Goal: Transaction & Acquisition: Purchase product/service

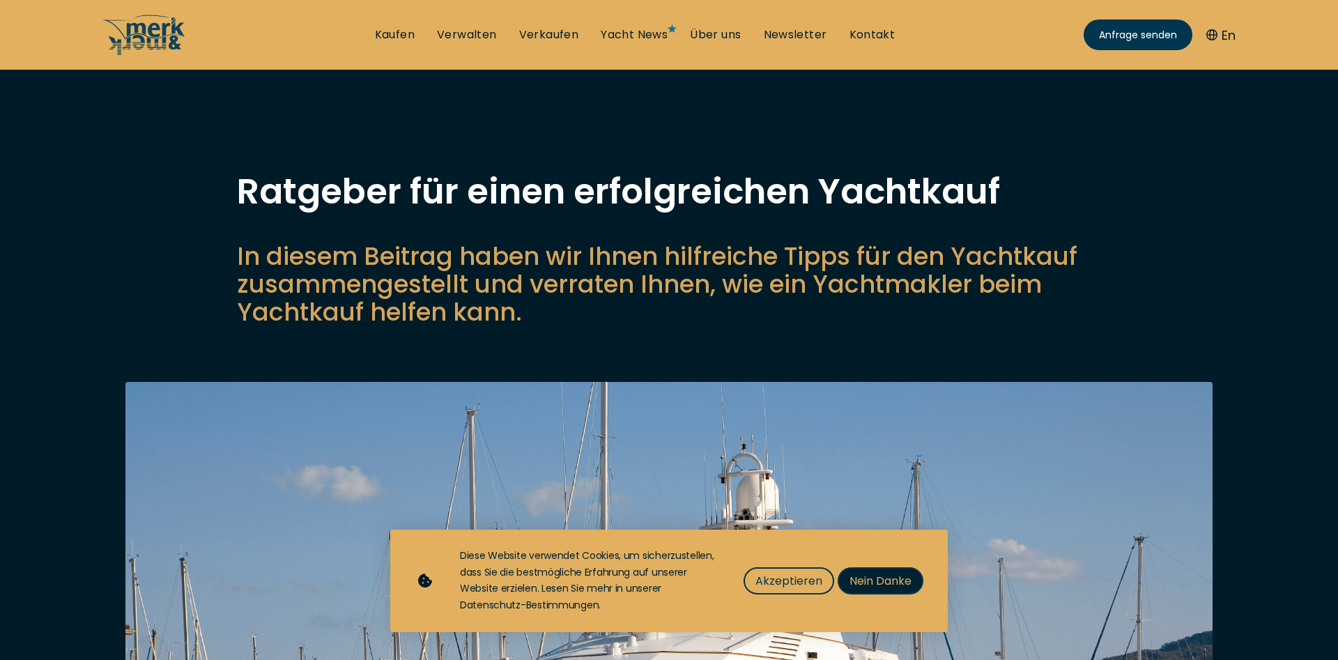
click at [888, 579] on span "Nein Danke" at bounding box center [881, 580] width 62 height 17
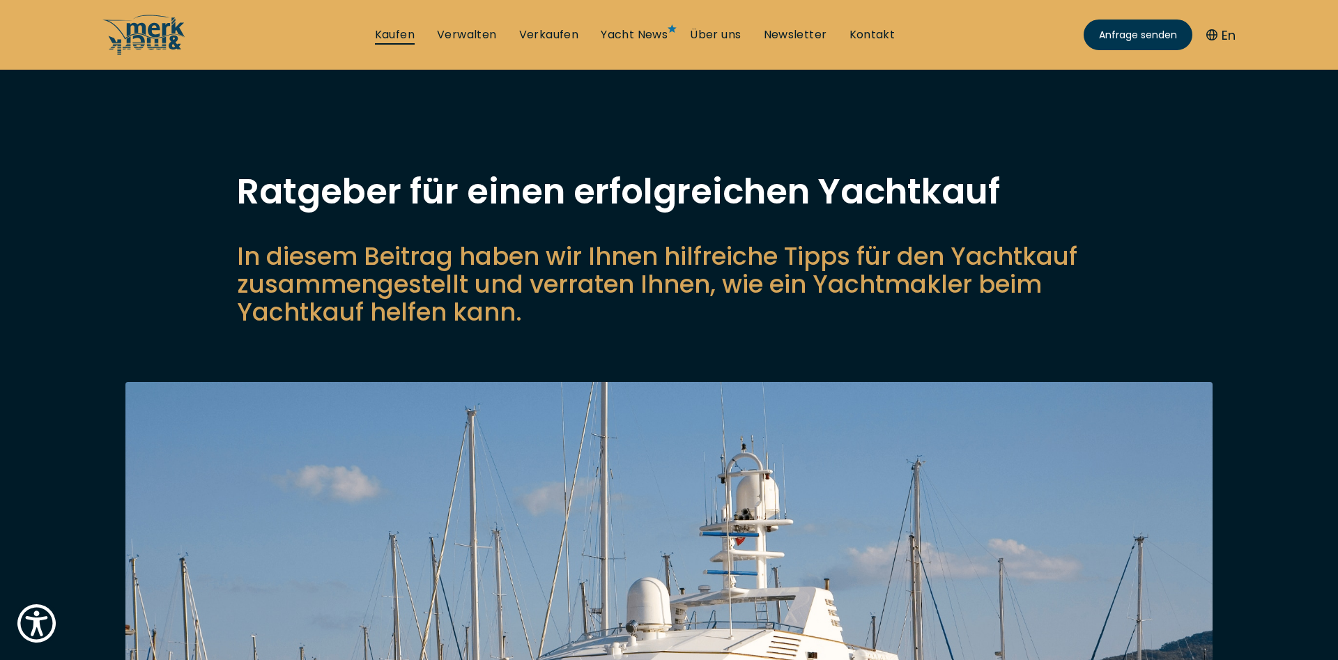
click at [394, 32] on link "Kaufen" at bounding box center [395, 34] width 40 height 15
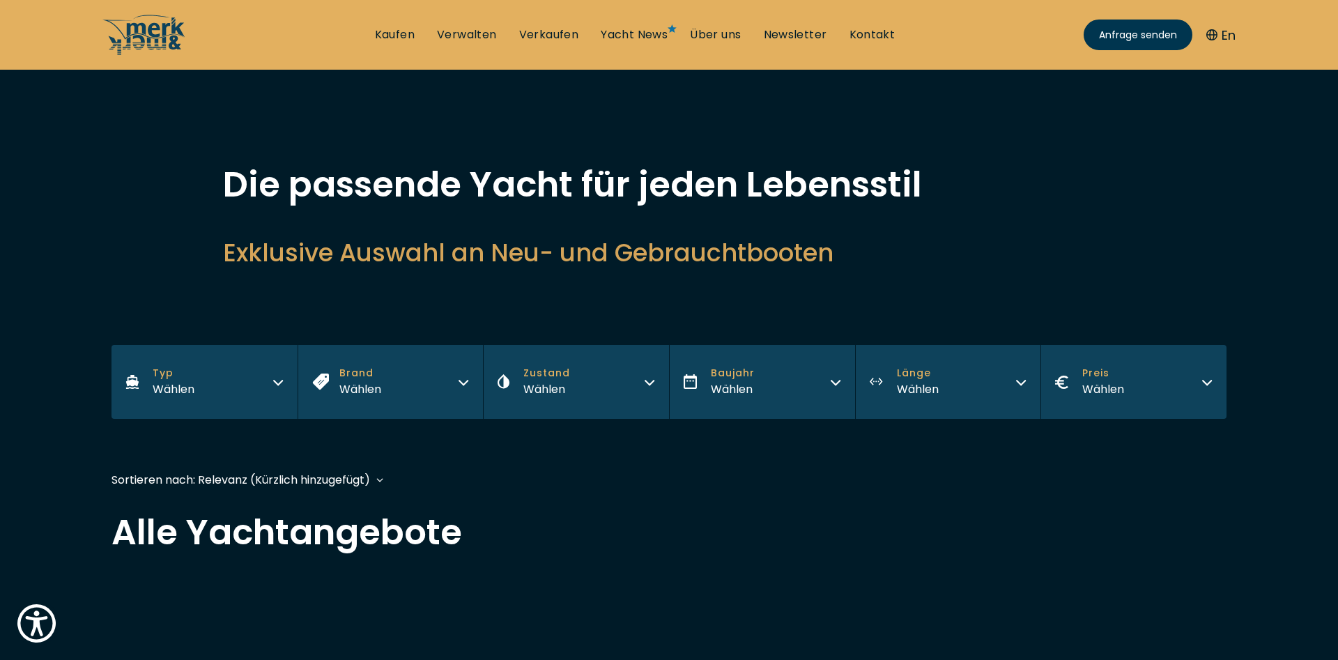
click at [222, 383] on button "Typ Wählen" at bounding box center [205, 382] width 186 height 74
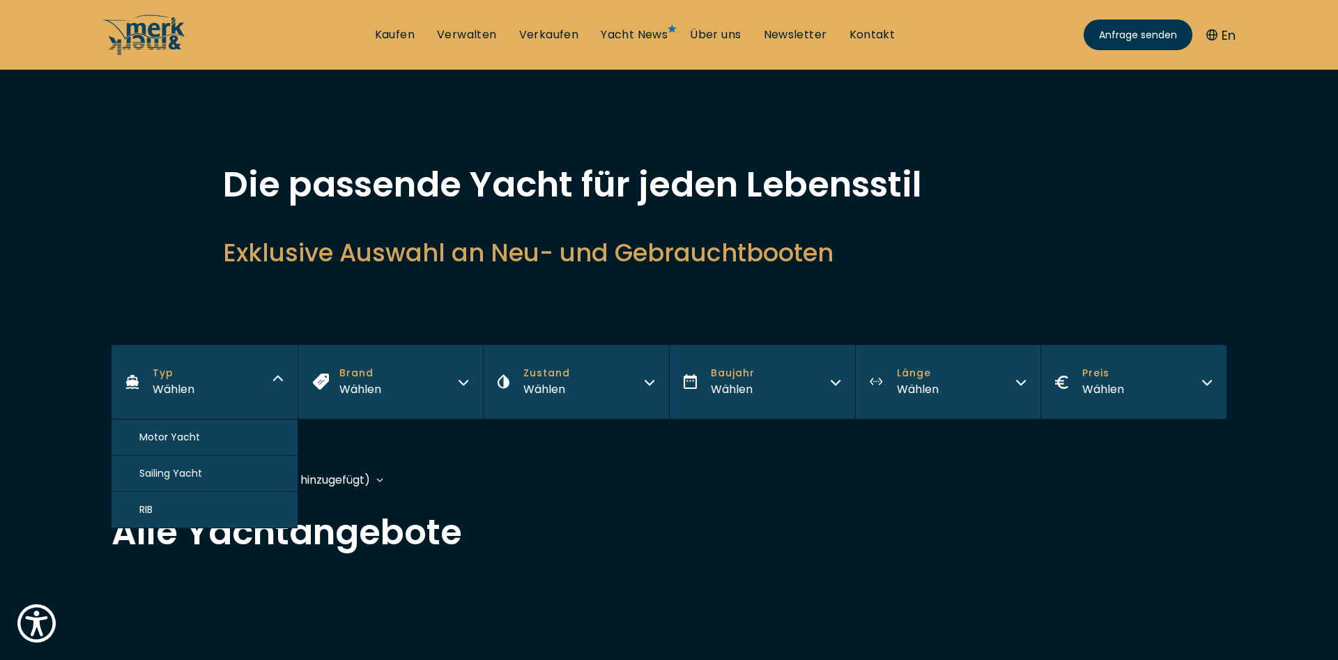
click at [206, 481] on button "Sailing Yacht" at bounding box center [205, 474] width 186 height 36
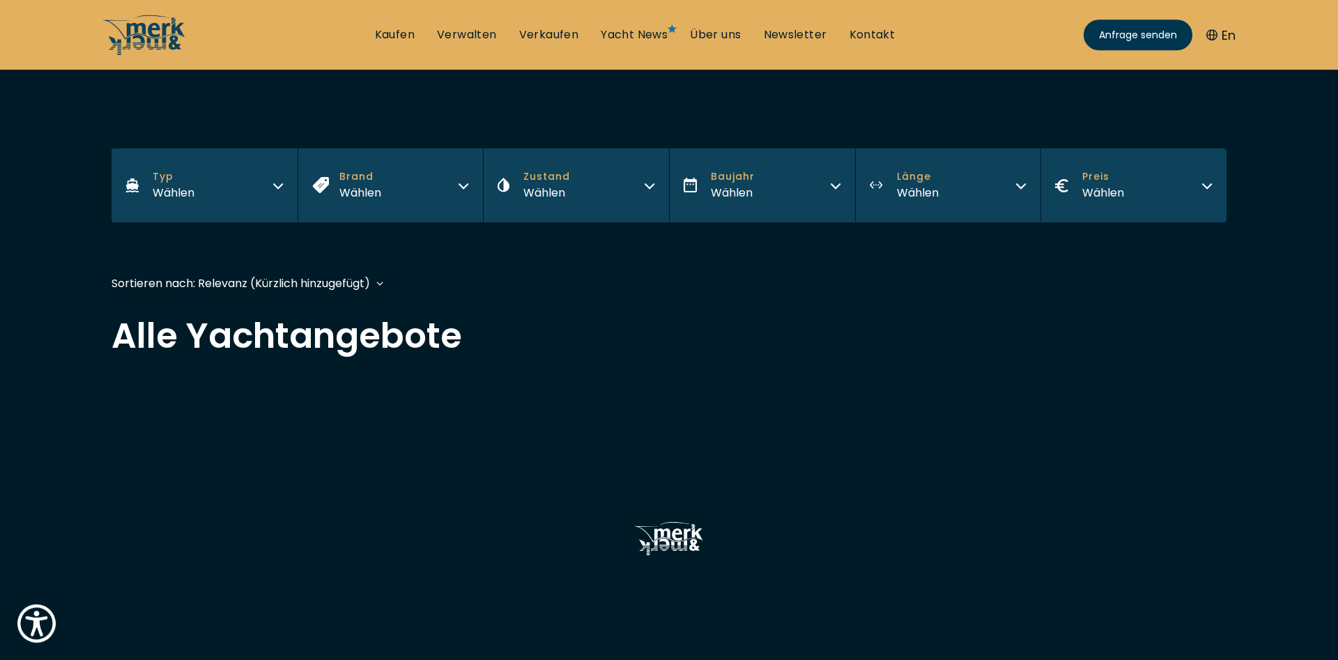
scroll to position [307, 0]
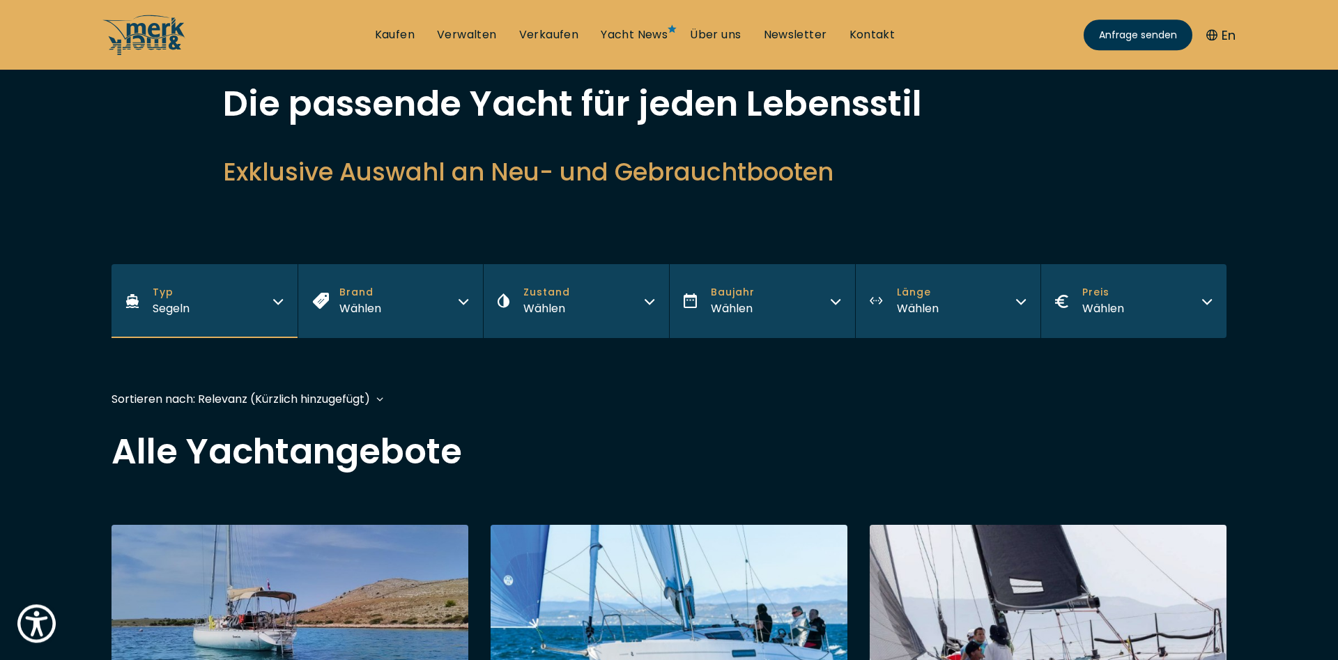
scroll to position [71, 0]
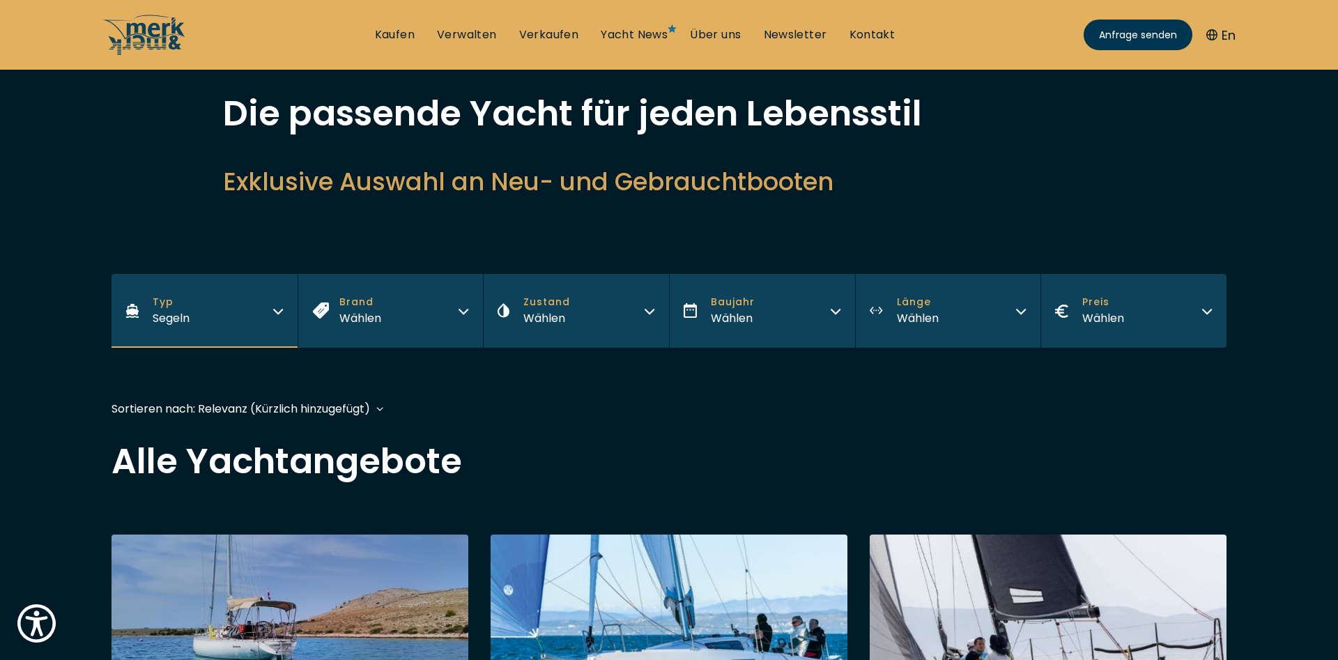
click at [724, 326] on div "Wählen" at bounding box center [733, 317] width 44 height 17
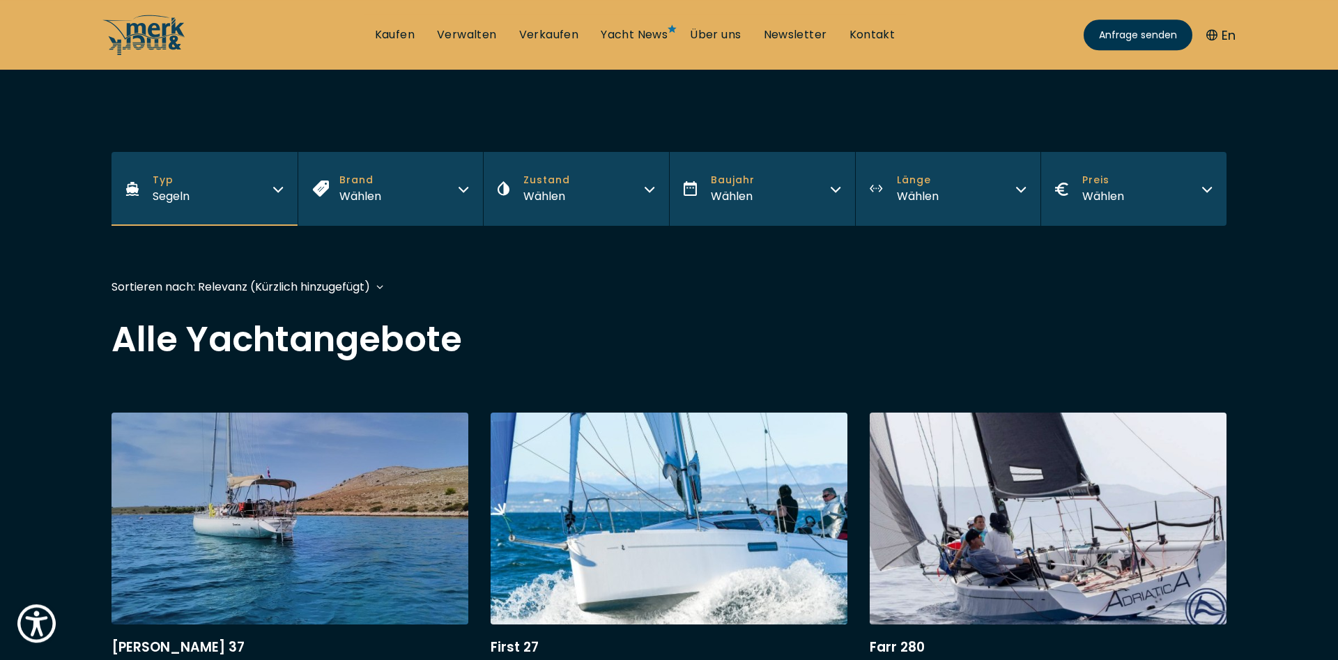
scroll to position [213, 0]
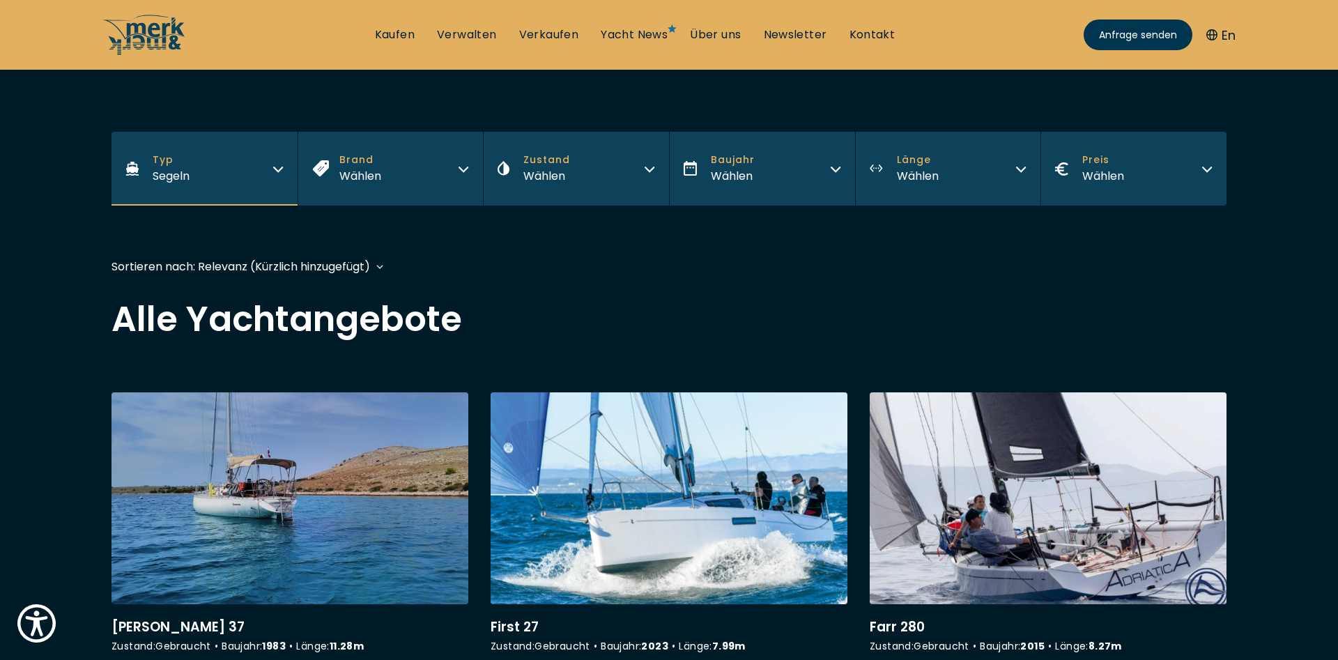
click at [749, 174] on div "Wählen" at bounding box center [733, 175] width 44 height 17
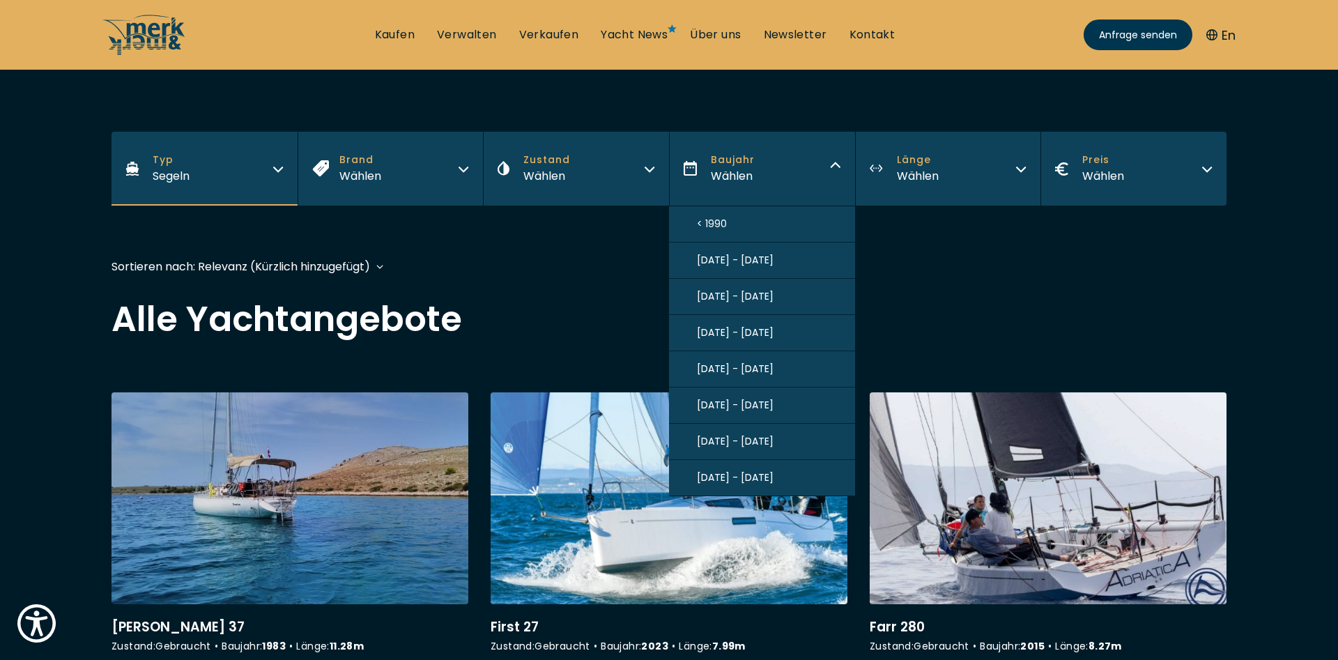
click at [751, 479] on span "2020 - 2025" at bounding box center [735, 477] width 77 height 15
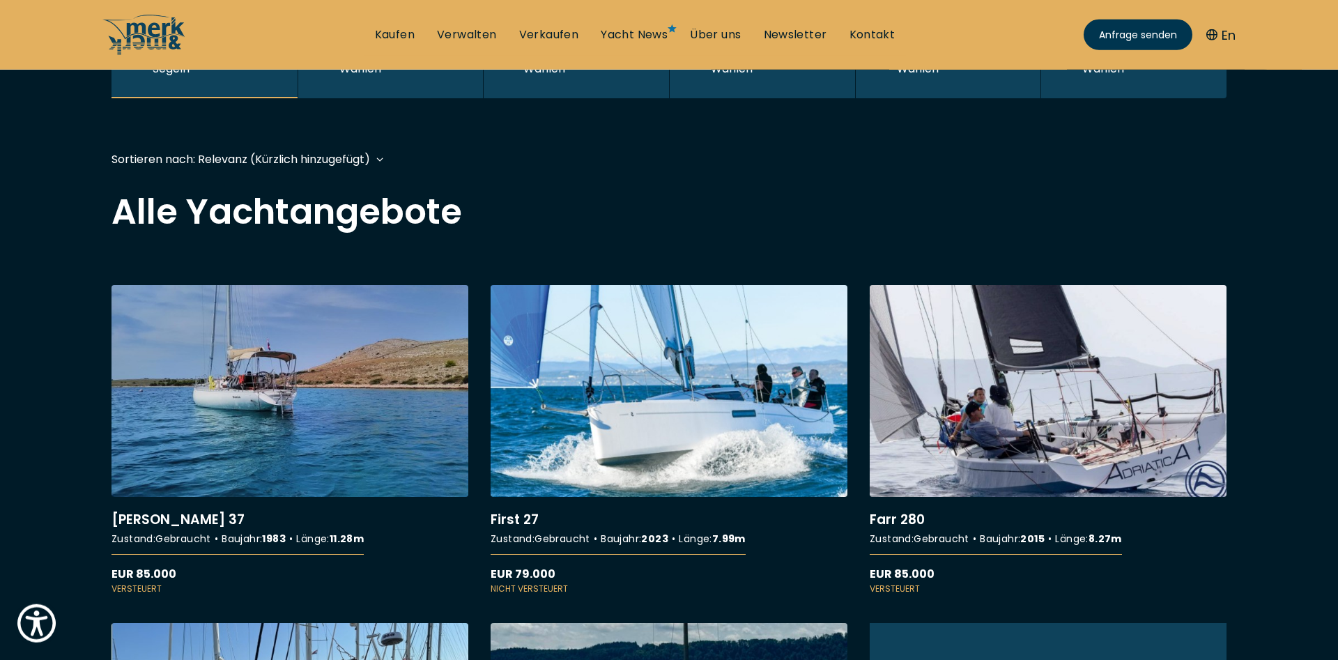
scroll to position [0, 0]
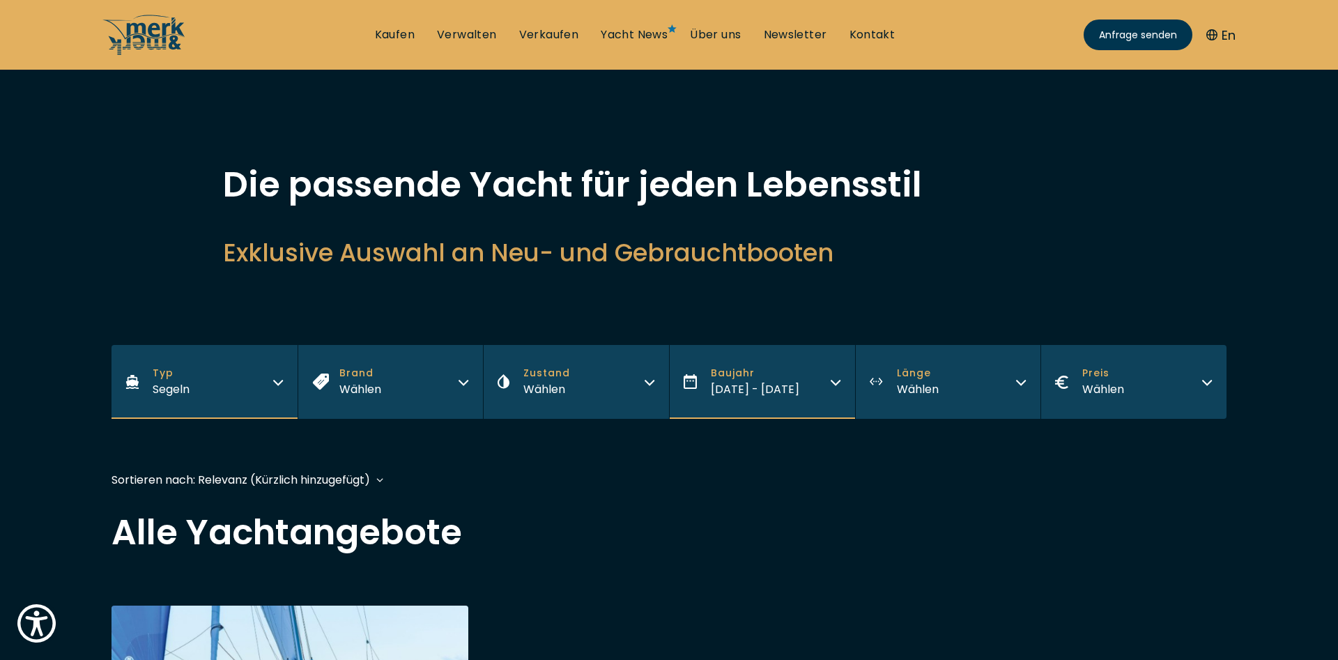
click at [957, 374] on button "Länge Wählen" at bounding box center [948, 382] width 186 height 74
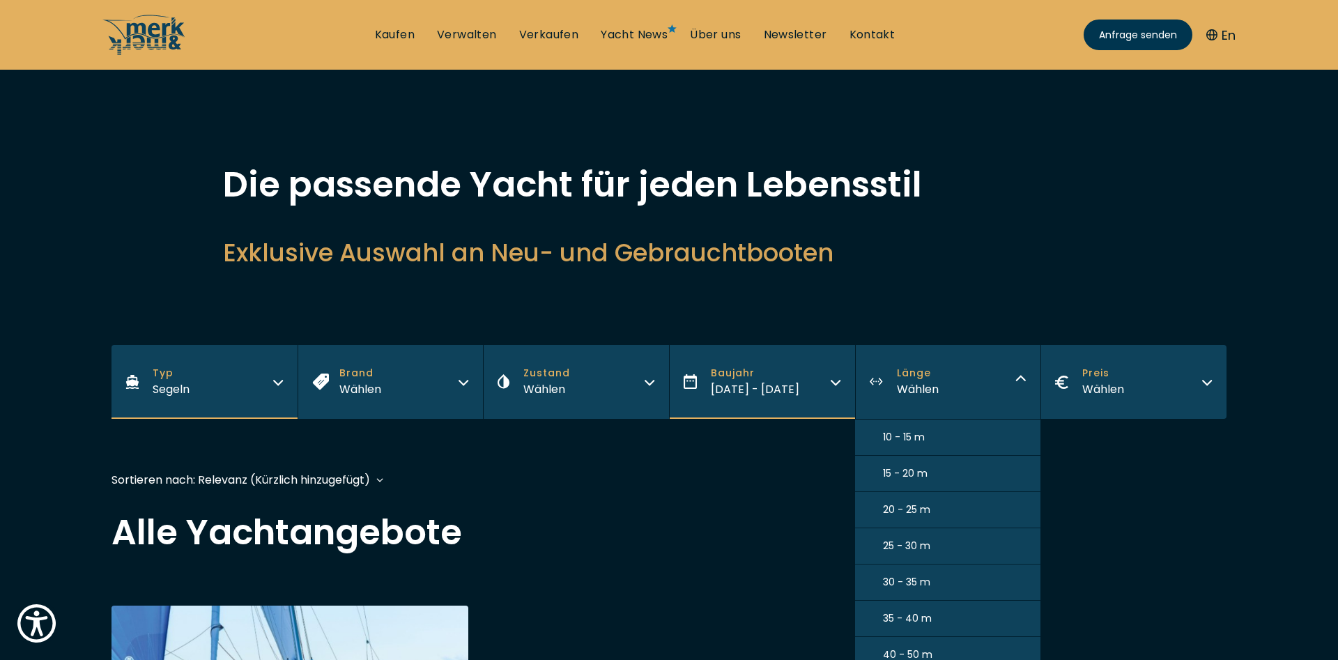
click at [1012, 251] on h2 "Exklusive Auswahl an Neu- und Gebrauchtbooten" at bounding box center [669, 253] width 892 height 34
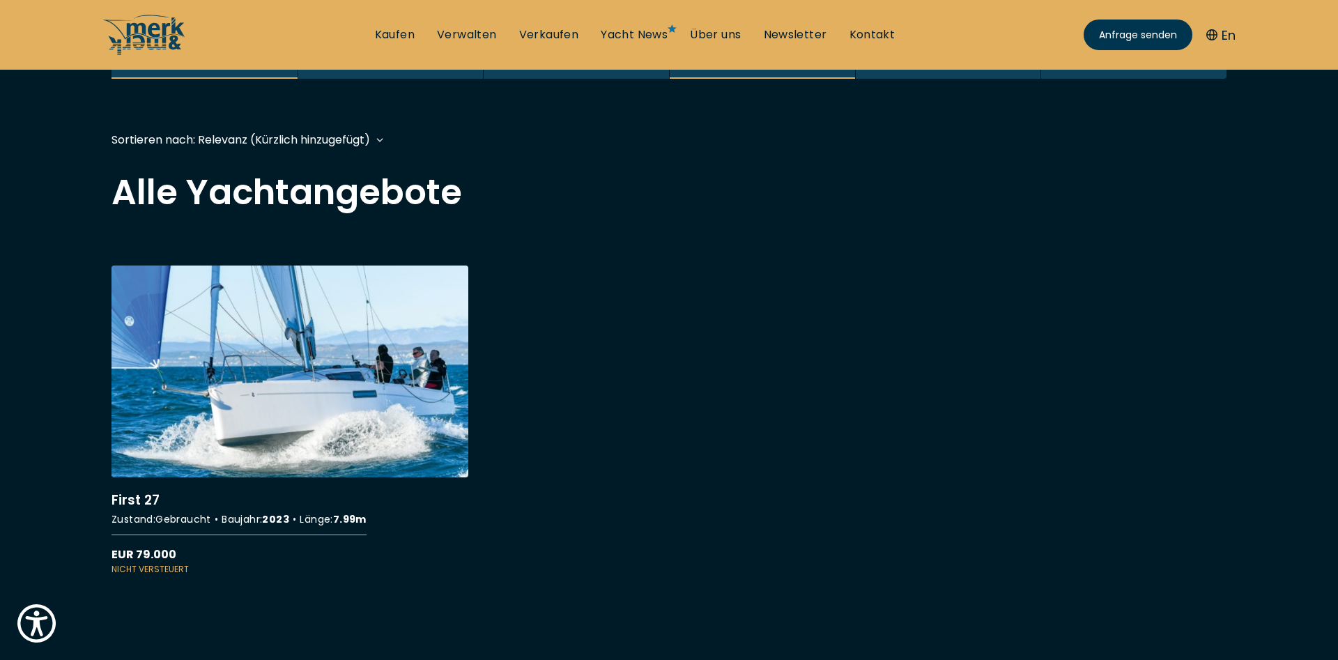
scroll to position [328, 0]
